Goal: Complete application form

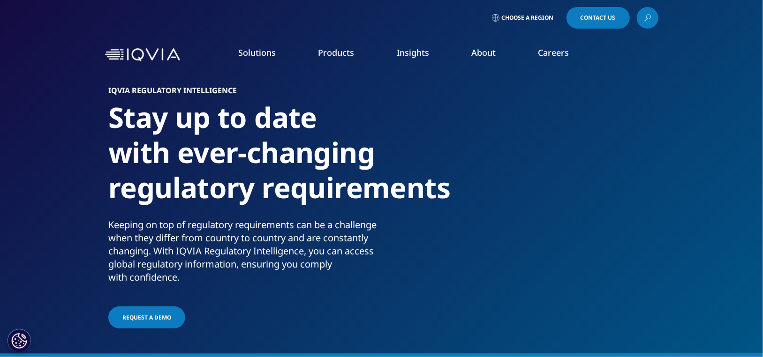
click at [556, 16] on icon at bounding box center [556, 18] width 1 height 4
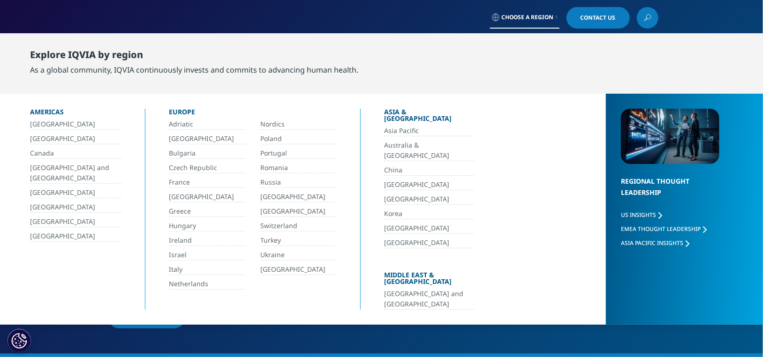
click at [44, 137] on link "[GEOGRAPHIC_DATA]" at bounding box center [75, 139] width 91 height 11
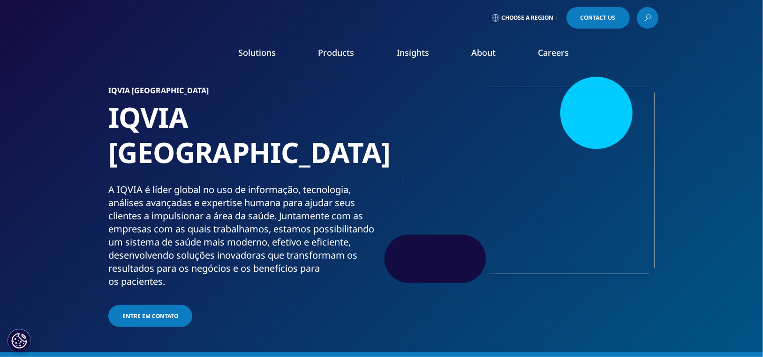
click at [166, 312] on span "Entre em contato" at bounding box center [150, 316] width 56 height 8
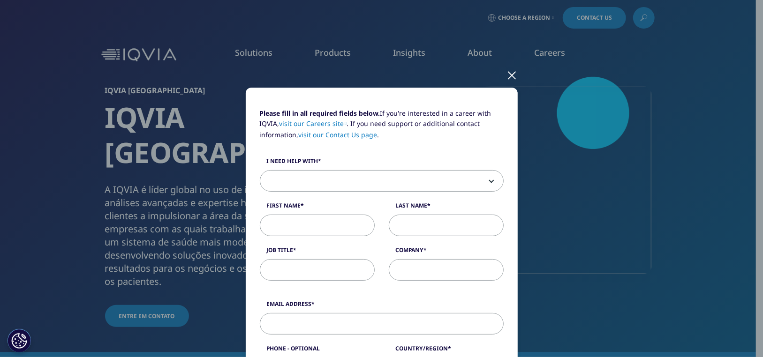
click at [413, 177] on span at bounding box center [381, 182] width 243 height 22
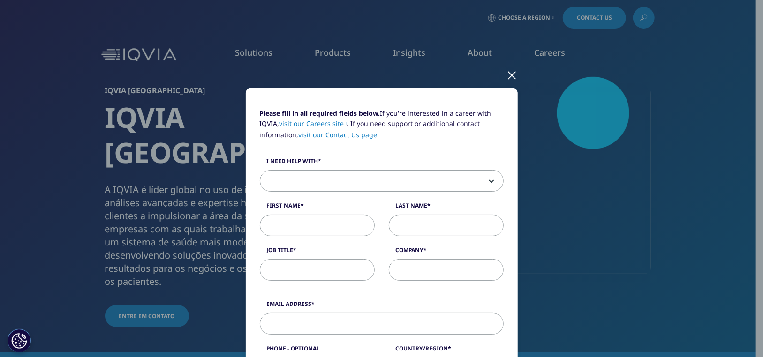
click at [76, 132] on div "Please fill in all required fields below. If you're interested in a career with…" at bounding box center [381, 178] width 763 height 357
click at [512, 76] on div at bounding box center [512, 75] width 11 height 26
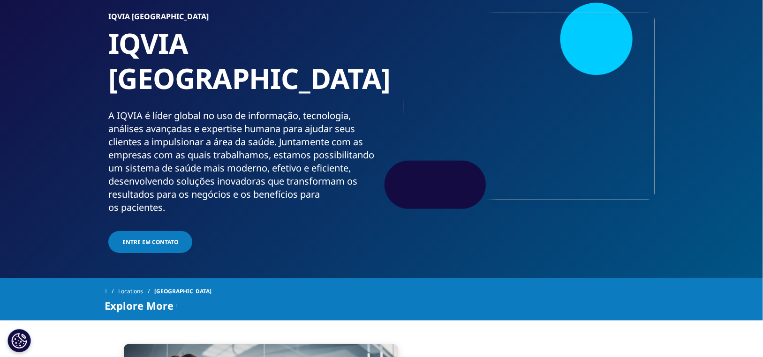
scroll to position [47, 0]
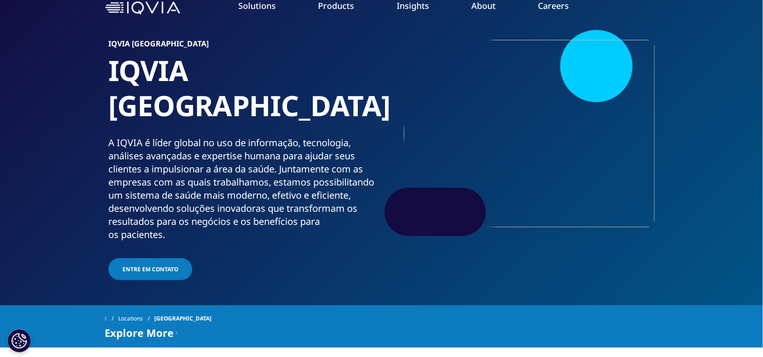
click at [152, 258] on link "Entre em contato" at bounding box center [150, 269] width 84 height 22
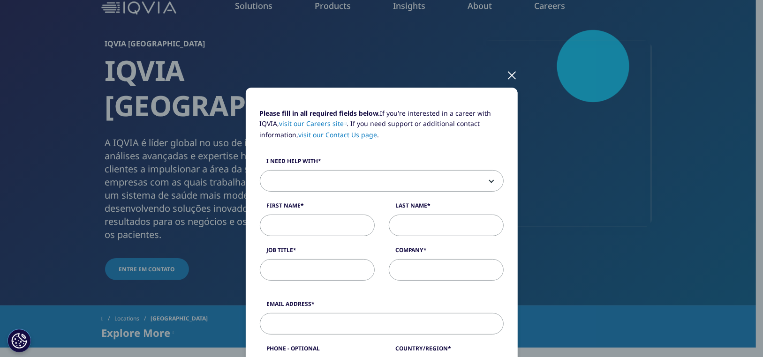
click at [364, 179] on span at bounding box center [381, 182] width 243 height 22
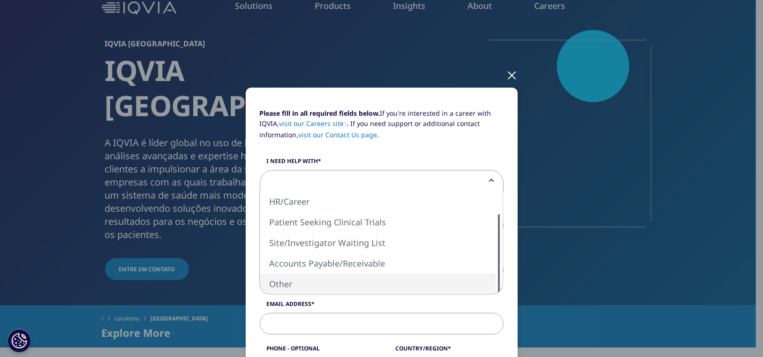
select select "Other"
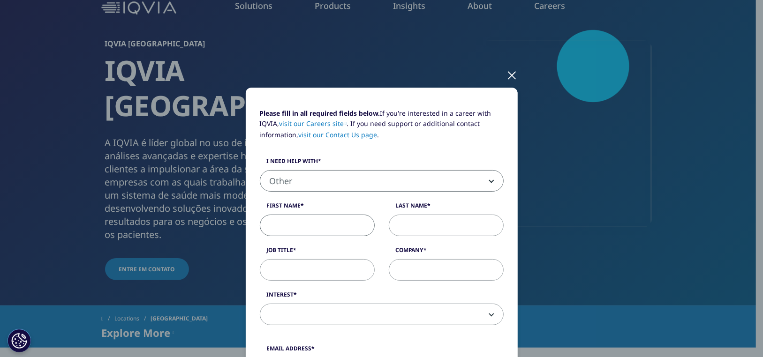
click at [322, 224] on input "First Name" at bounding box center [317, 226] width 115 height 22
type input "[PERSON_NAME]"
type input "dos Santos"
type input "[EMAIL_ADDRESS][DOMAIN_NAME]"
type input "11963589052"
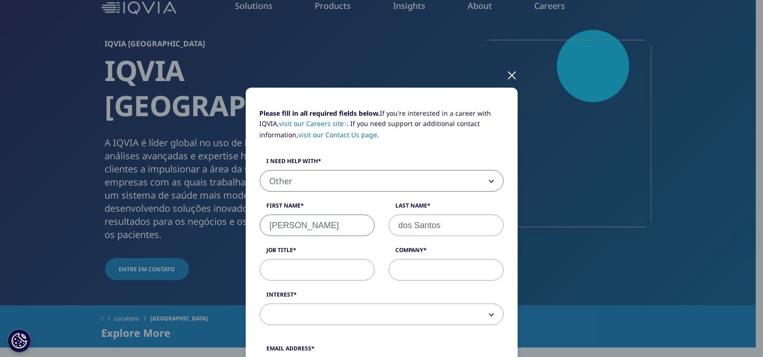
select select "[GEOGRAPHIC_DATA]"
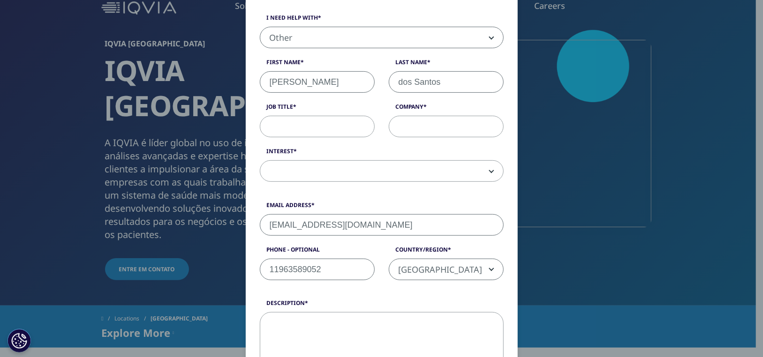
scroll to position [139, 0]
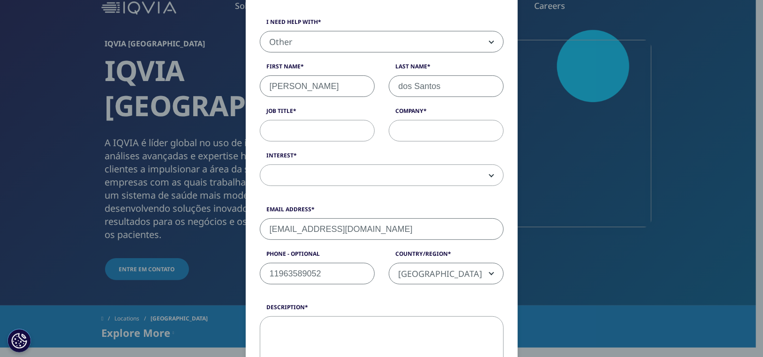
click at [329, 130] on input "Job Title" at bounding box center [317, 131] width 115 height 22
click at [446, 228] on input "[EMAIL_ADDRESS][DOMAIN_NAME]" at bounding box center [382, 230] width 244 height 22
type input "[PERSON_NAME][EMAIL_ADDRESS][DOMAIN_NAME]"
click at [319, 133] on input "Job Title" at bounding box center [317, 131] width 115 height 22
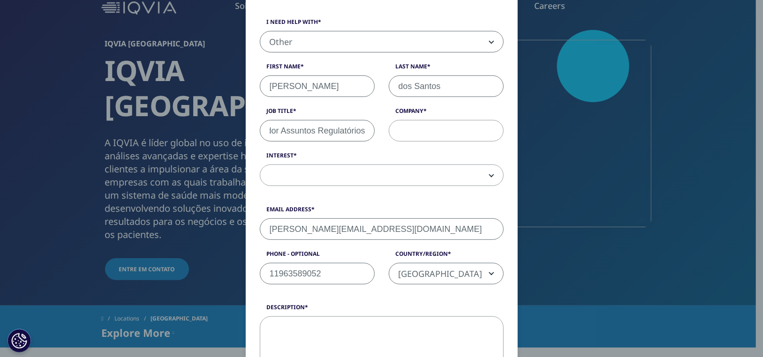
type input "Coordenador Assuntos Regulatórios"
click at [430, 125] on input "Company" at bounding box center [446, 131] width 115 height 22
type input "Alliage"
click at [378, 168] on span at bounding box center [381, 176] width 243 height 22
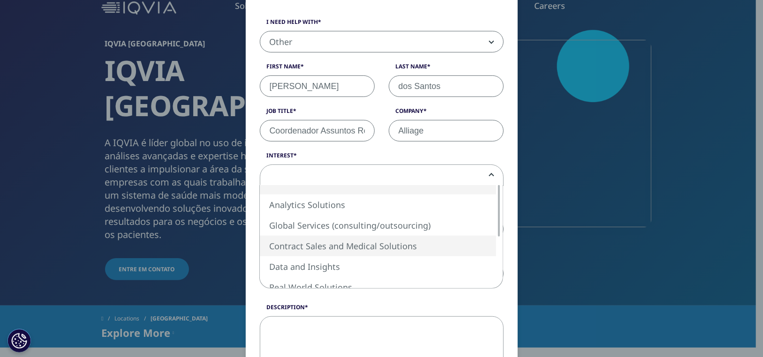
select select "Contract Sales and Medical Solutions"
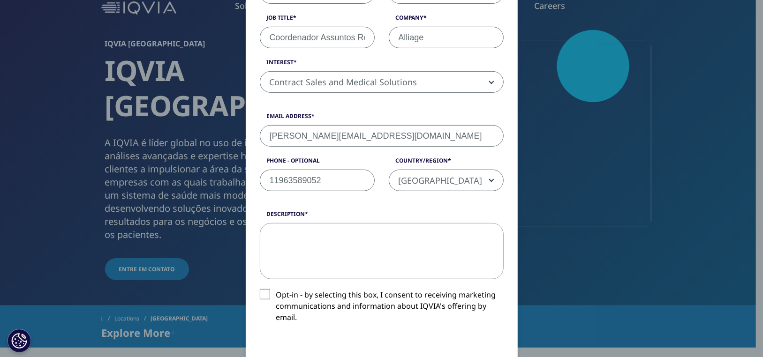
scroll to position [233, 0]
click at [327, 176] on input "11963589052" at bounding box center [317, 180] width 115 height 22
click at [255, 233] on div "Description" at bounding box center [382, 244] width 258 height 69
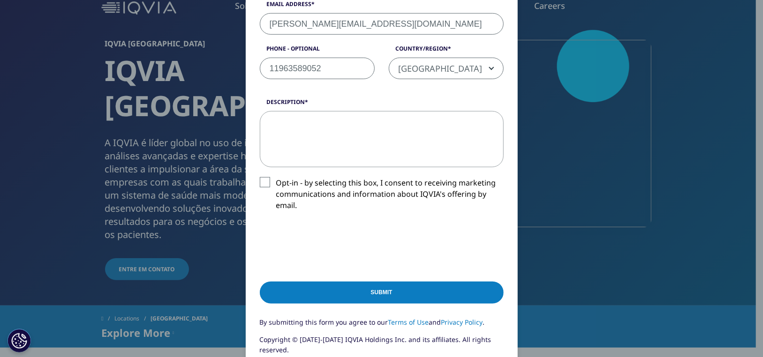
scroll to position [374, 0]
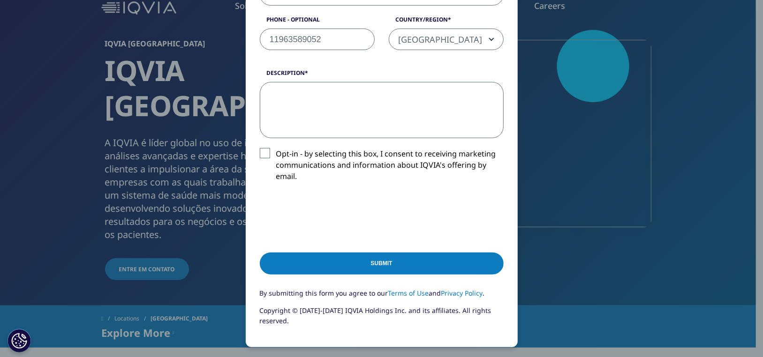
click at [293, 100] on textarea "Description" at bounding box center [382, 110] width 244 height 56
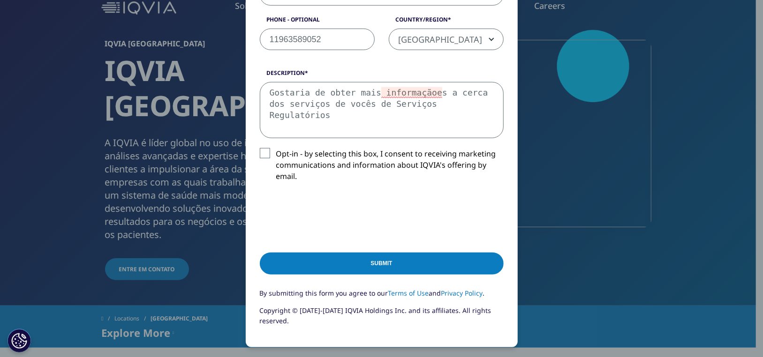
click at [395, 87] on textarea "Gostaria de obter mais informaçãoes a cerca dos serviços de vocês de Serviços R…" at bounding box center [382, 110] width 244 height 56
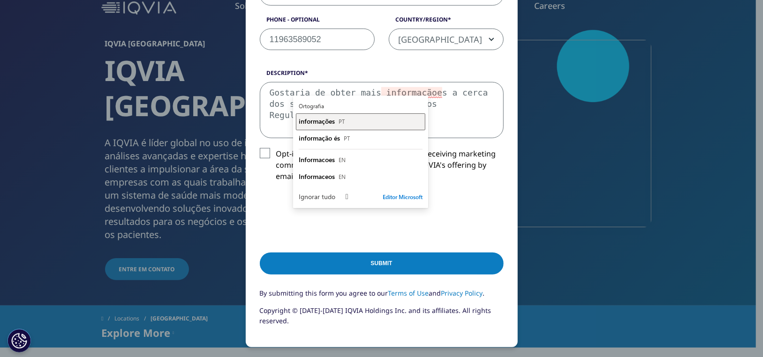
click at [327, 121] on span "informações" at bounding box center [317, 121] width 36 height 9
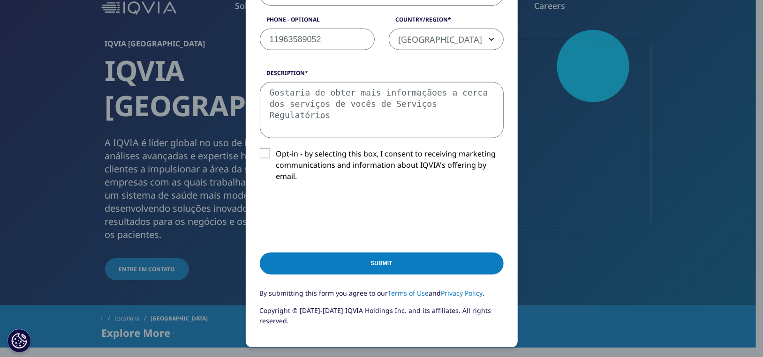
click at [462, 105] on textarea "Gostaria de obter mais informaçãoes a cerca dos serviços de vocês de Serviços R…" at bounding box center [382, 110] width 244 height 56
drag, startPoint x: 430, startPoint y: 120, endPoint x: 267, endPoint y: 90, distance: 165.2
click at [267, 90] on textarea "Gostaria de obter mais informações a cerca dos serviços de vocês de Serviços Re…" at bounding box center [382, 110] width 244 height 56
type textarea "Gostaria de obter mais informações a cerca dos serviços de vocês de Serviços Re…"
click at [344, 267] on input "Submit" at bounding box center [382, 264] width 244 height 22
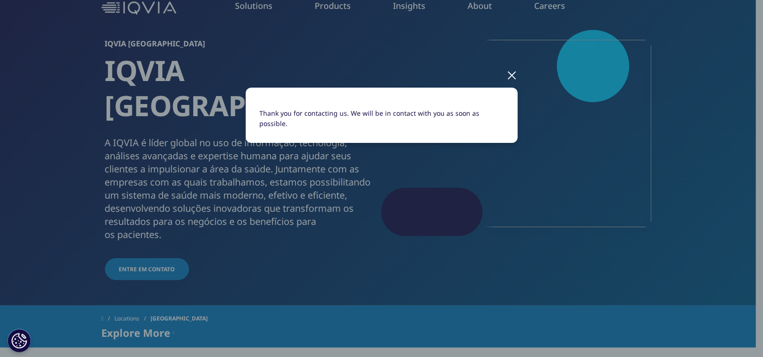
scroll to position [0, 0]
click at [515, 75] on div at bounding box center [512, 75] width 11 height 26
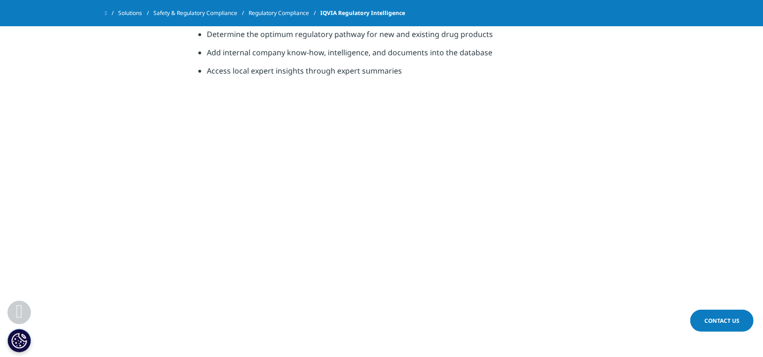
scroll to position [516, 0]
